Goal: Task Accomplishment & Management: Manage account settings

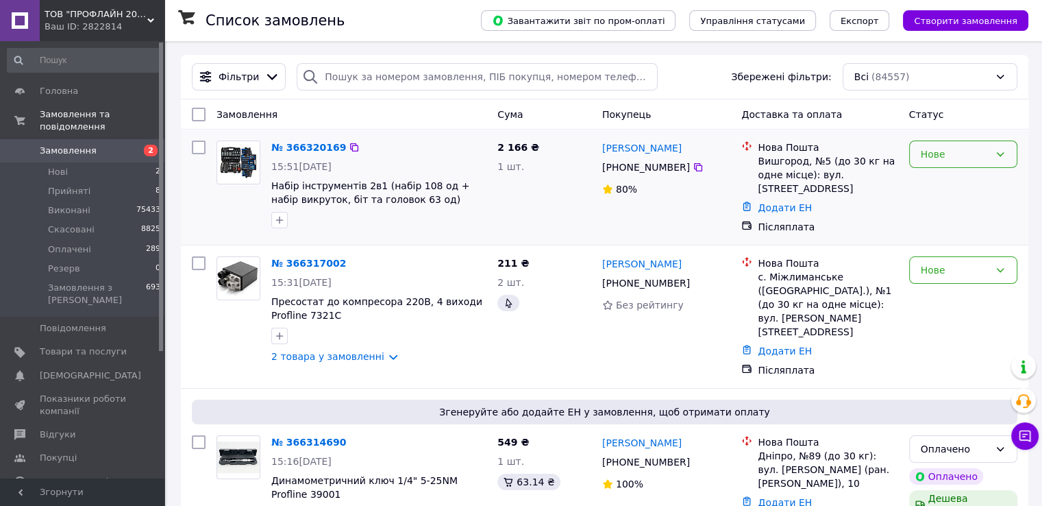
click at [949, 145] on div "Нове" at bounding box center [963, 153] width 108 height 27
click at [948, 176] on li "Прийнято" at bounding box center [962, 184] width 107 height 25
click at [947, 264] on div "Нове" at bounding box center [955, 269] width 68 height 15
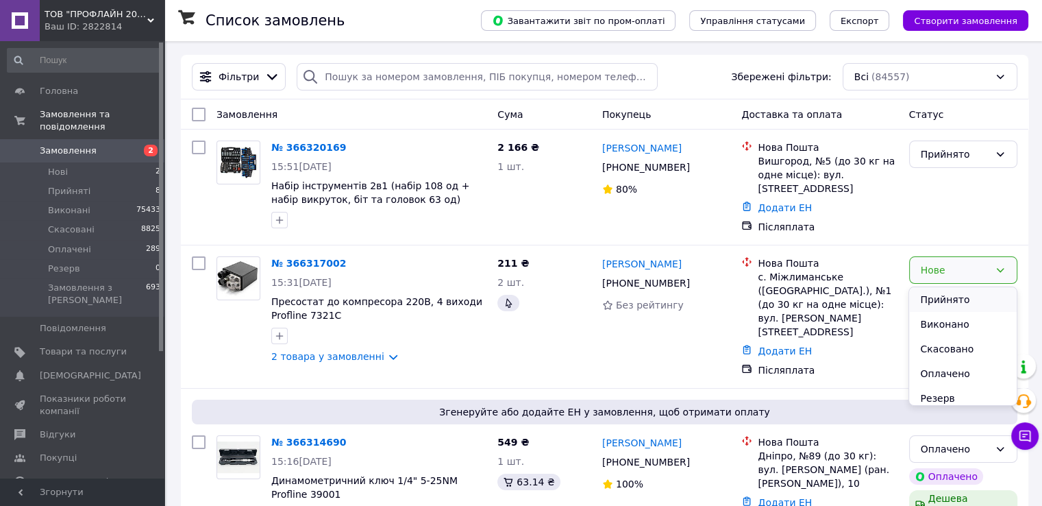
click at [956, 299] on li "Прийнято" at bounding box center [962, 299] width 107 height 25
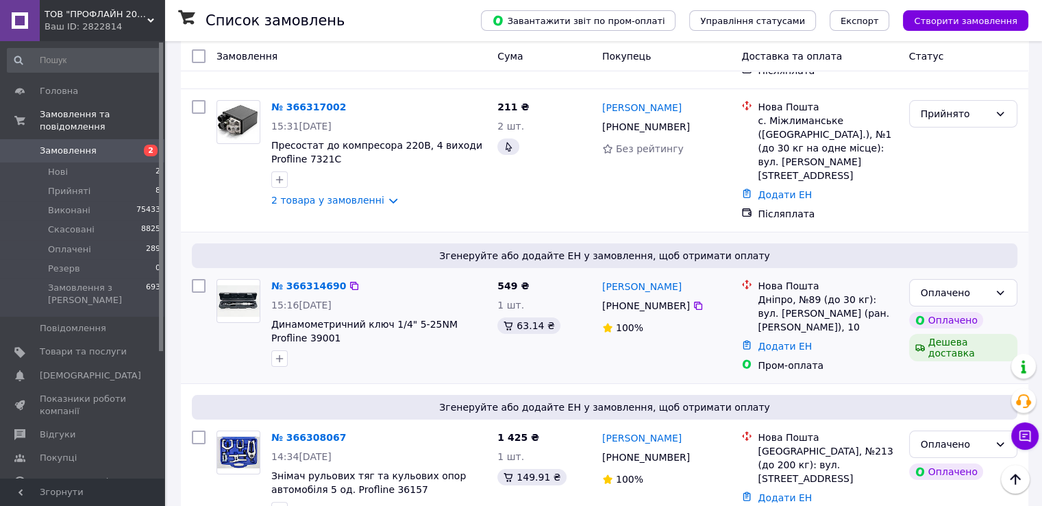
scroll to position [68, 0]
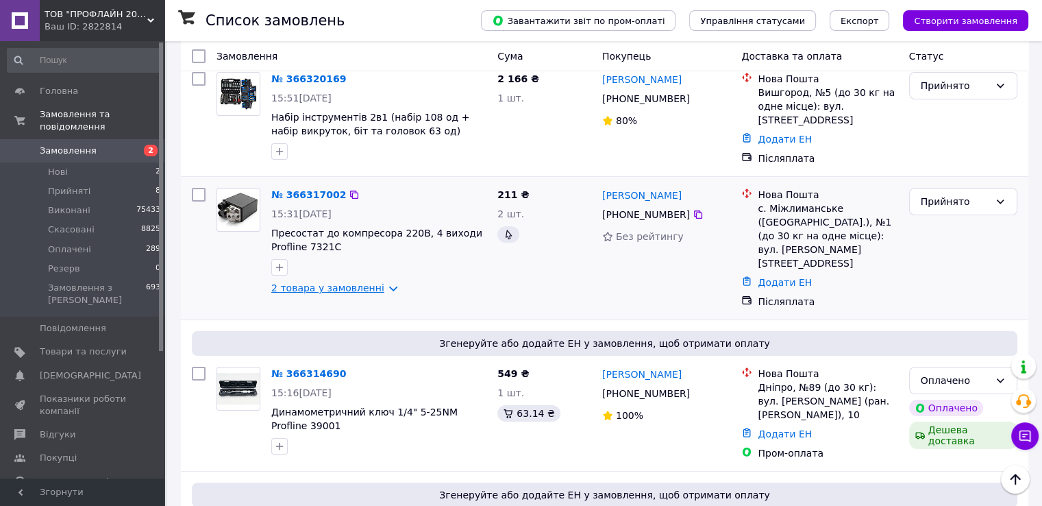
click at [331, 290] on link "2 товара у замовленні" at bounding box center [327, 287] width 113 height 11
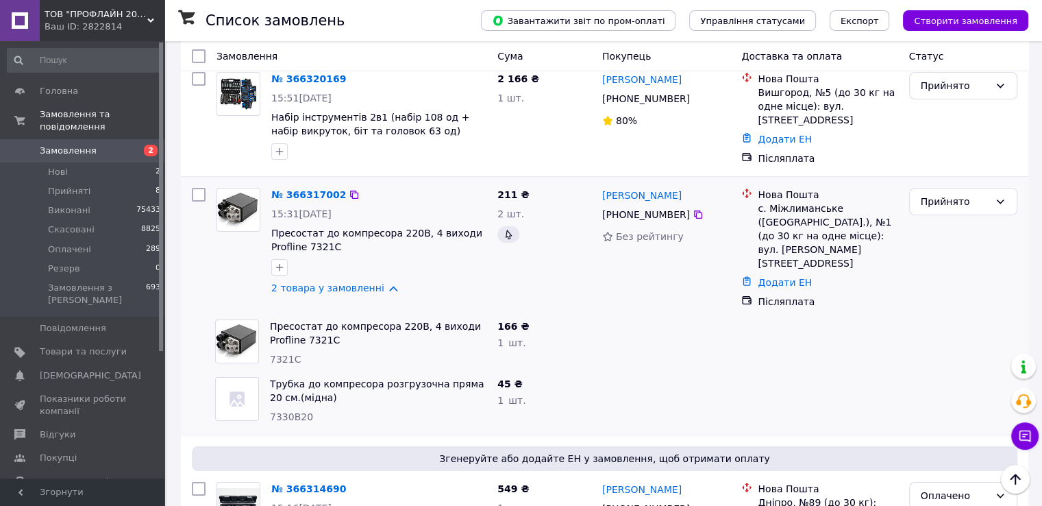
drag, startPoint x: 960, startPoint y: 201, endPoint x: 957, endPoint y: 217, distance: 16.0
click at [959, 201] on div "Прийнято" at bounding box center [955, 201] width 68 height 15
click at [961, 237] on li "Виконано" at bounding box center [962, 231] width 107 height 25
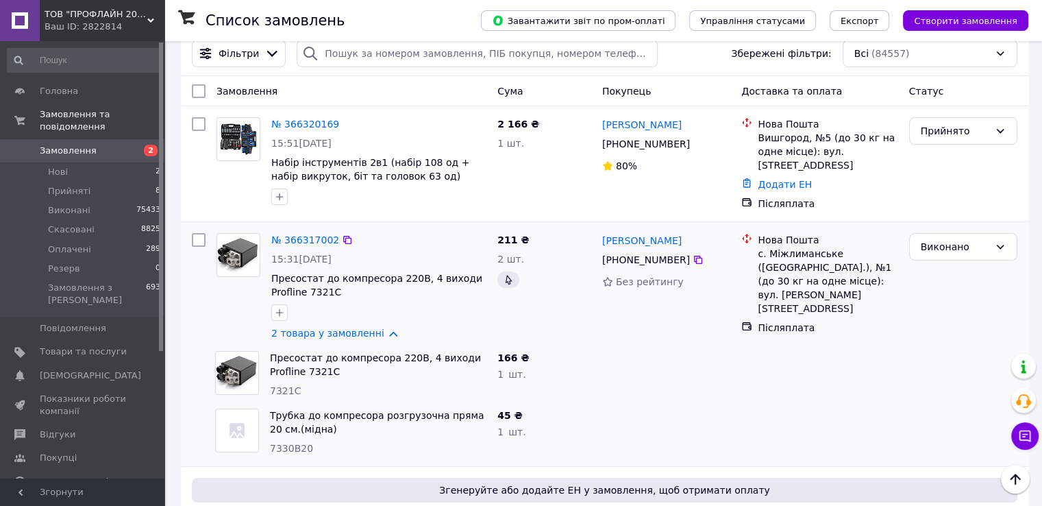
scroll to position [0, 0]
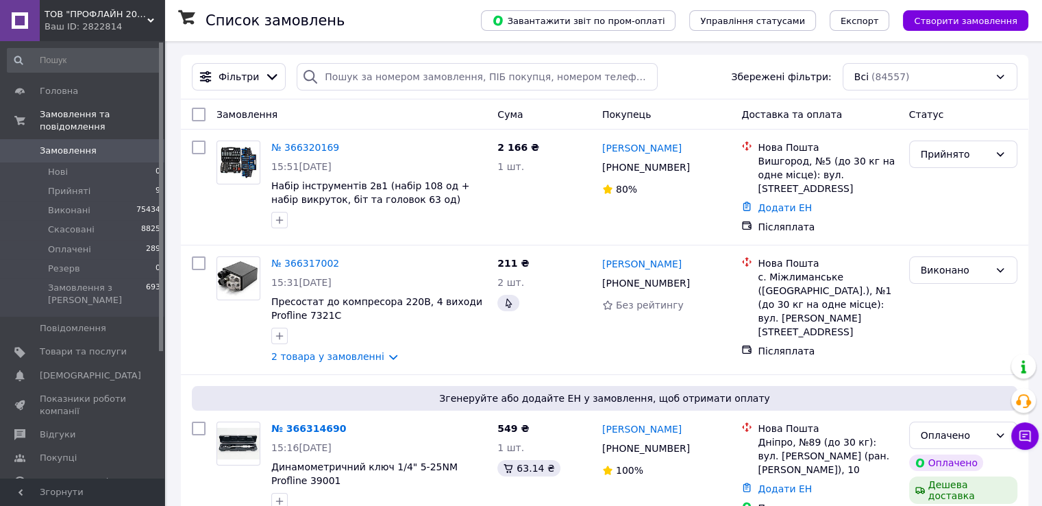
click at [67, 145] on span "Замовлення" at bounding box center [68, 151] width 57 height 12
click at [398, 123] on div "Замовлення" at bounding box center [351, 114] width 281 height 25
click at [362, 116] on div "Замовлення" at bounding box center [351, 114] width 281 height 25
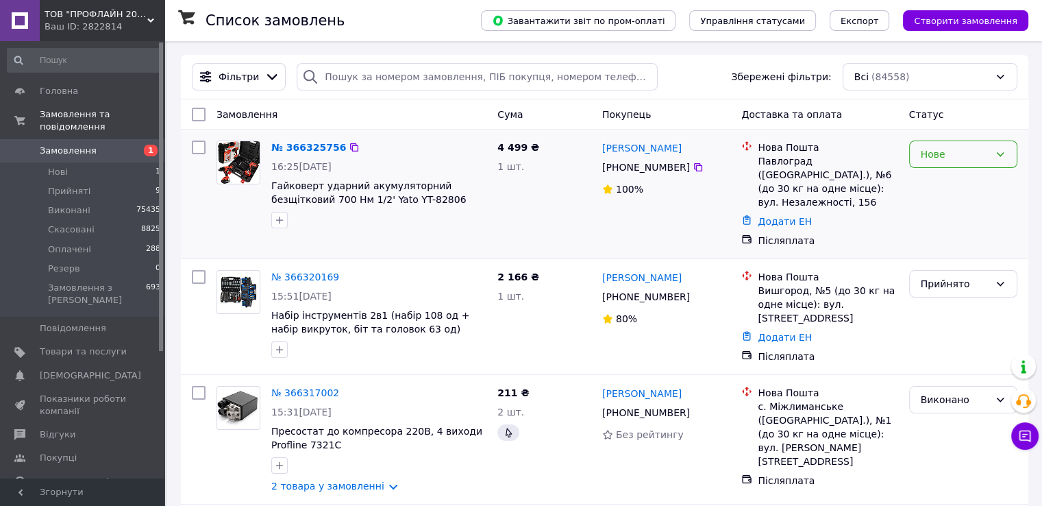
click at [940, 158] on div "Нове" at bounding box center [955, 154] width 68 height 15
click at [943, 175] on li "Прийнято" at bounding box center [962, 184] width 107 height 25
drag, startPoint x: 989, startPoint y: 159, endPoint x: 984, endPoint y: 165, distance: 7.8
click at [989, 159] on div "Прийнято" at bounding box center [963, 153] width 108 height 27
click at [975, 186] on li "Виконано" at bounding box center [962, 184] width 107 height 25
